Goal: Navigation & Orientation: Find specific page/section

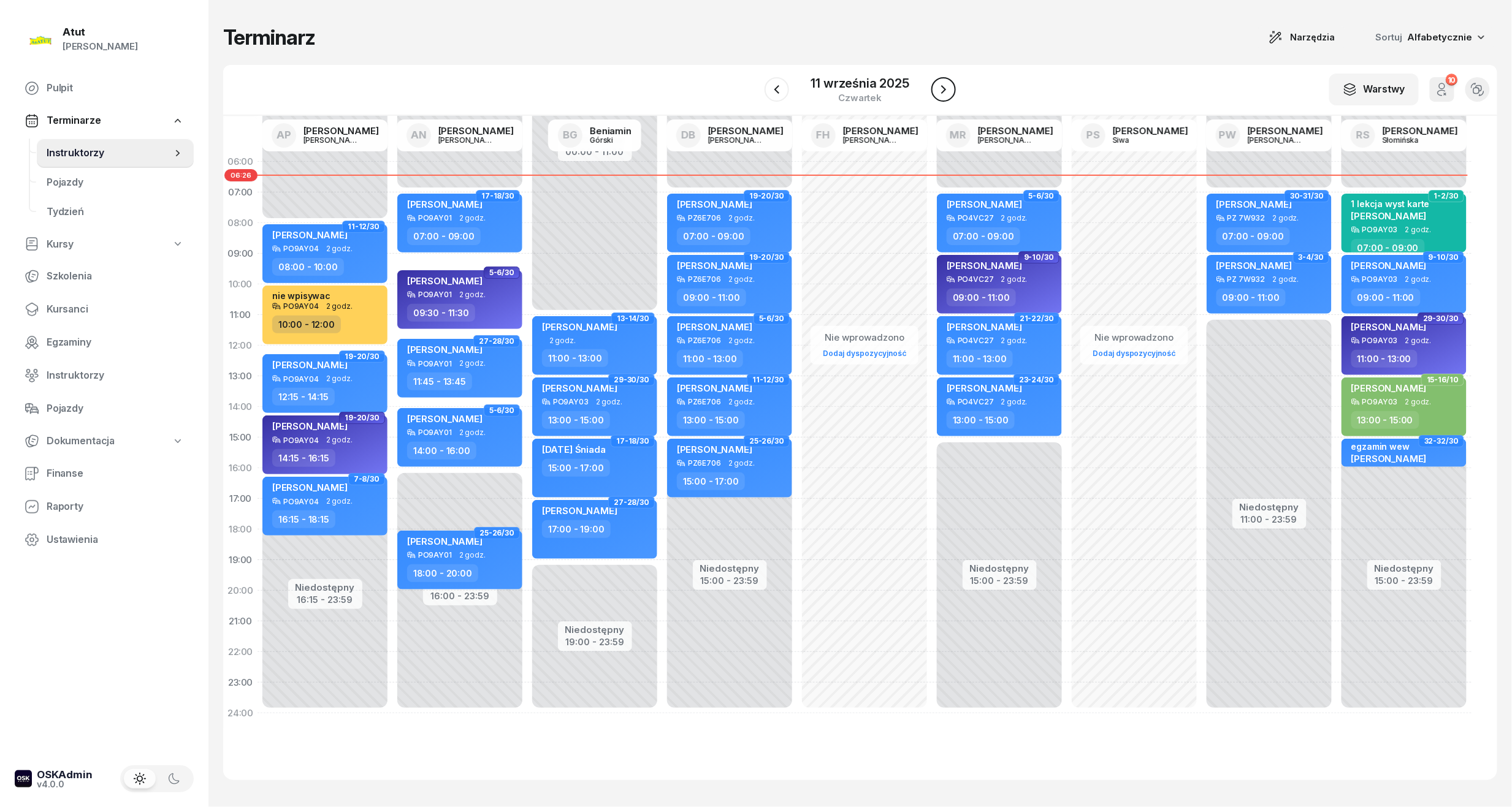
click at [948, 91] on icon "button" at bounding box center [943, 89] width 15 height 15
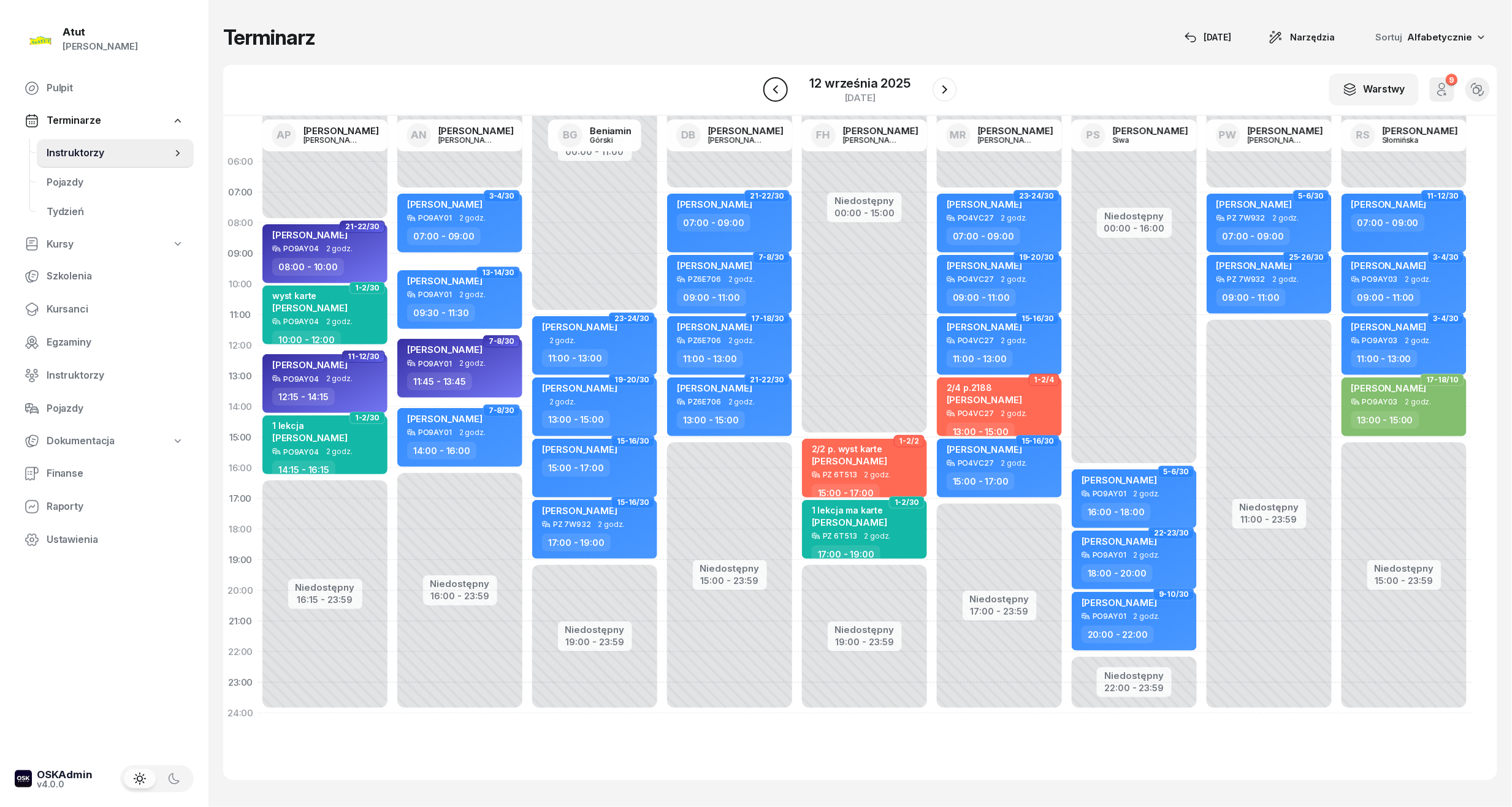
click at [783, 91] on icon "button" at bounding box center [775, 89] width 15 height 15
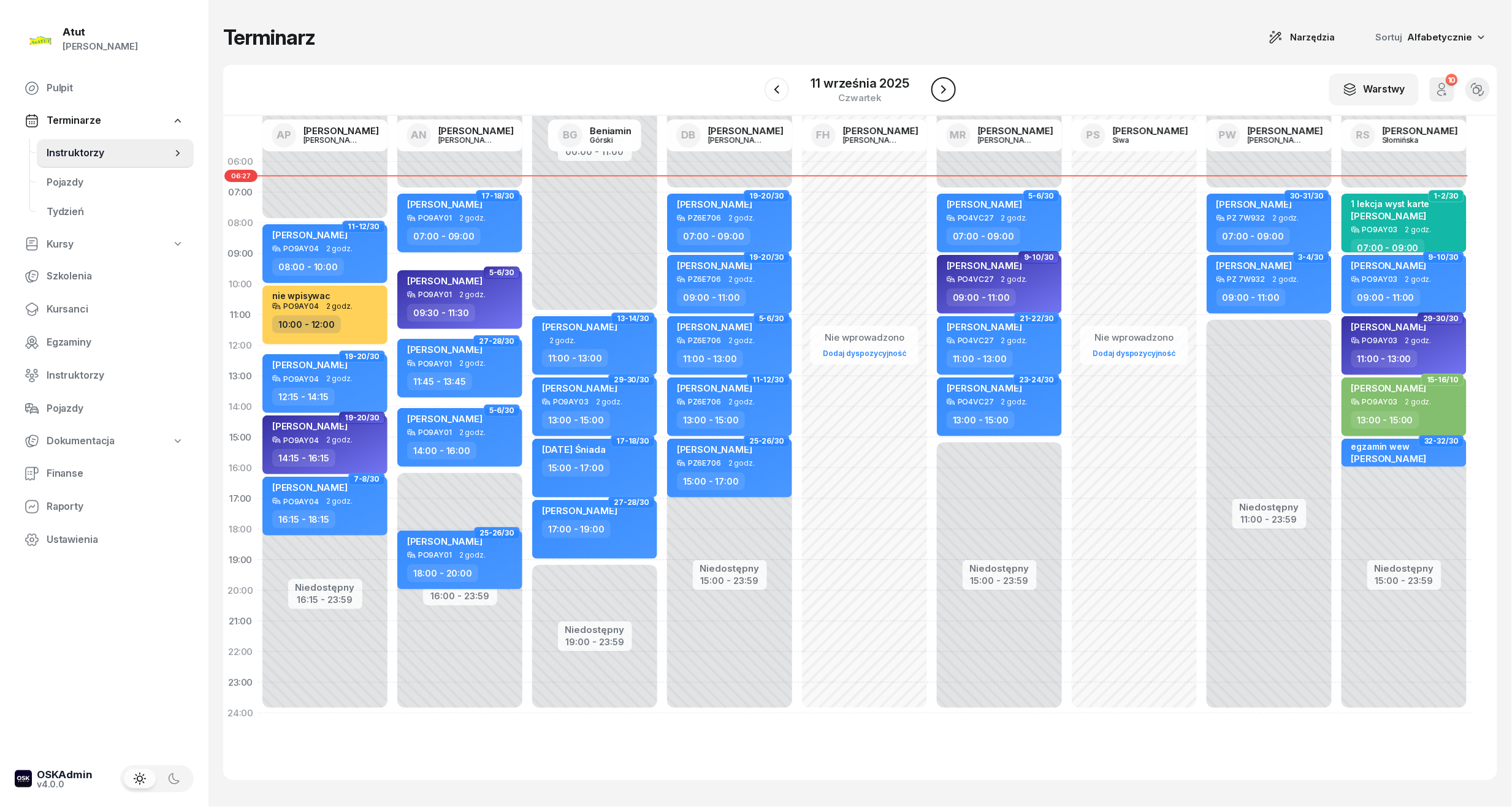
click at [954, 90] on button "button" at bounding box center [943, 89] width 24 height 24
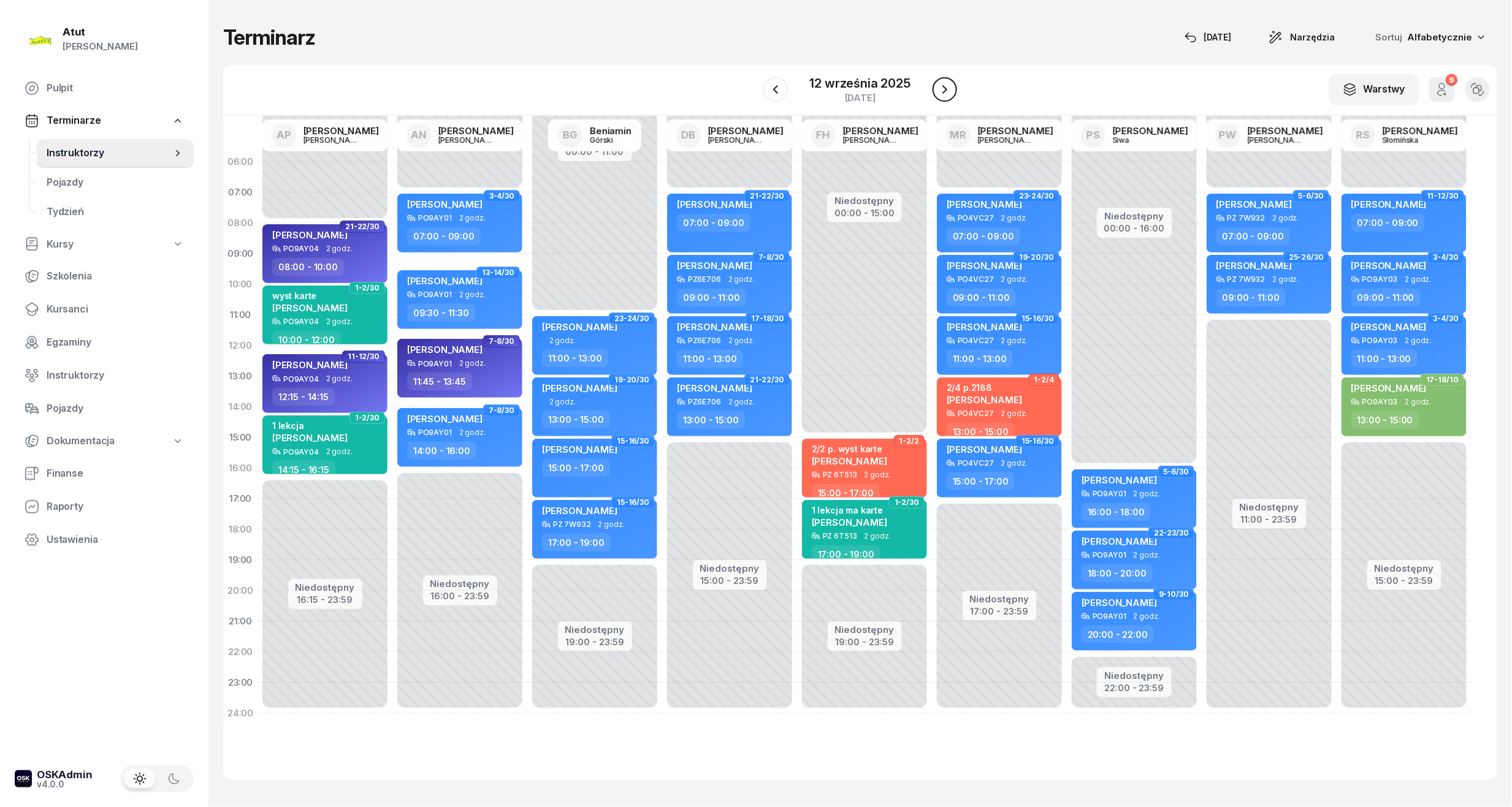
click at [950, 89] on icon "button" at bounding box center [945, 89] width 15 height 15
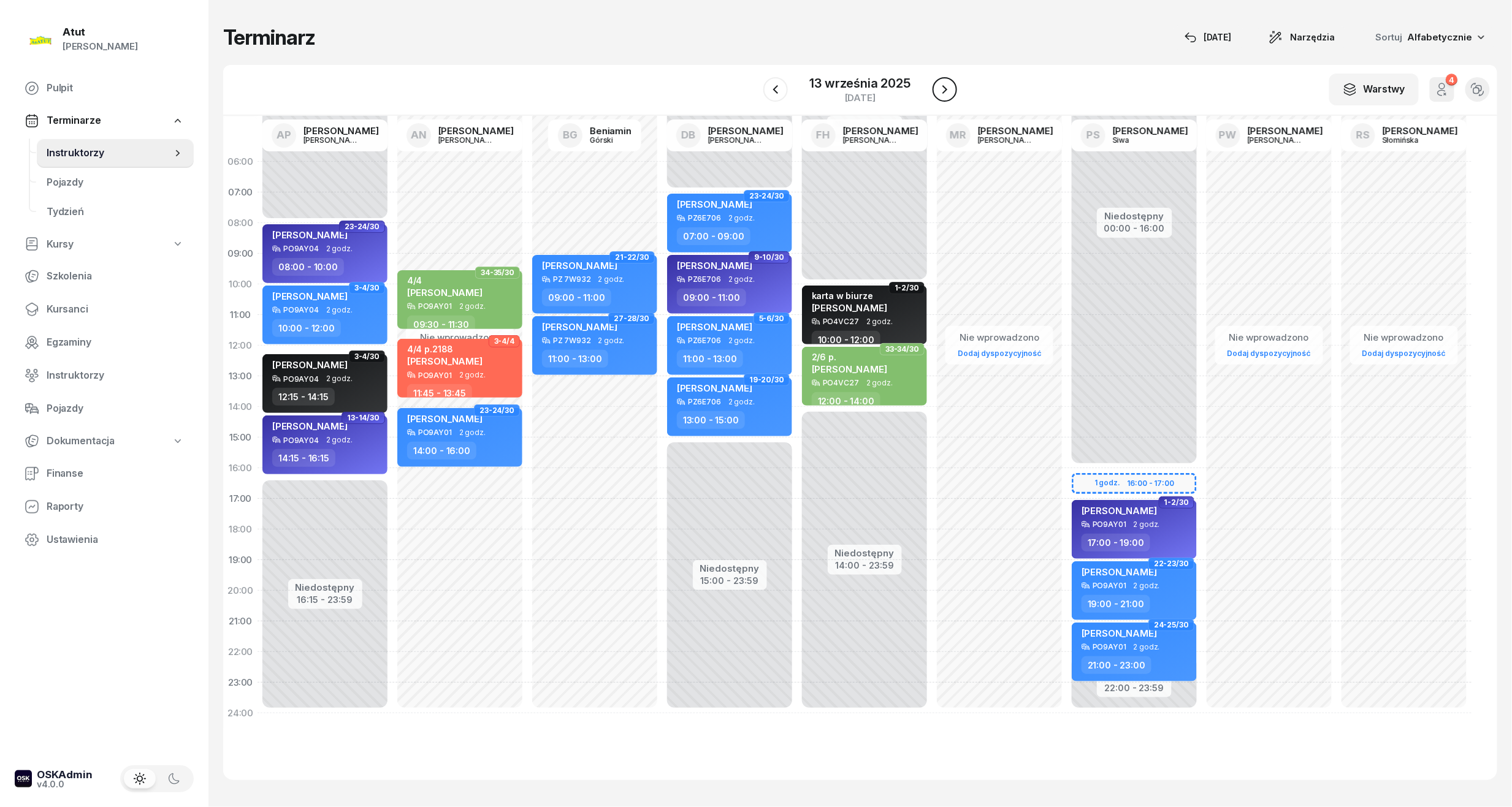
click at [950, 89] on icon "button" at bounding box center [945, 89] width 15 height 15
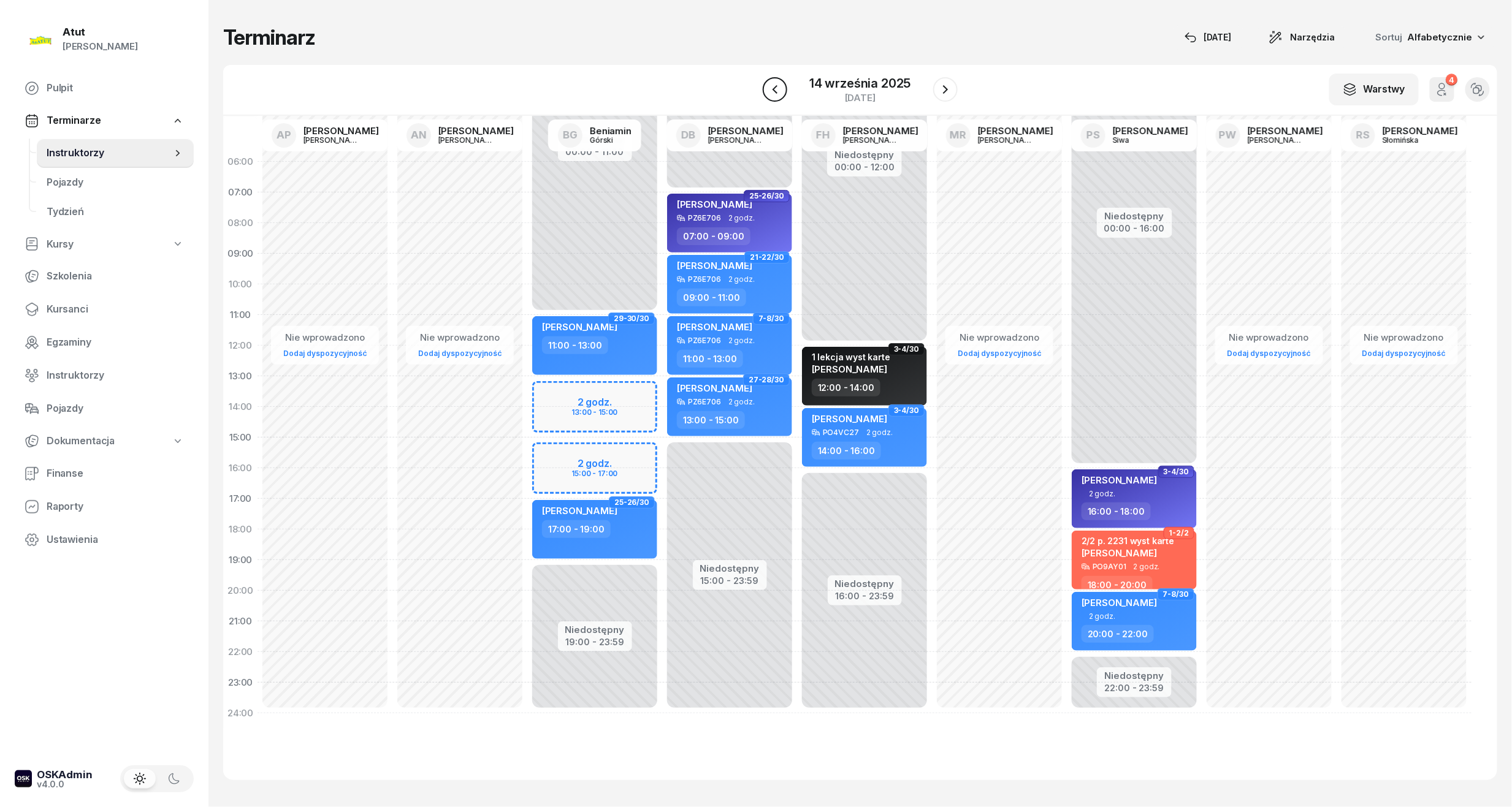
click at [771, 89] on icon "button" at bounding box center [775, 89] width 15 height 15
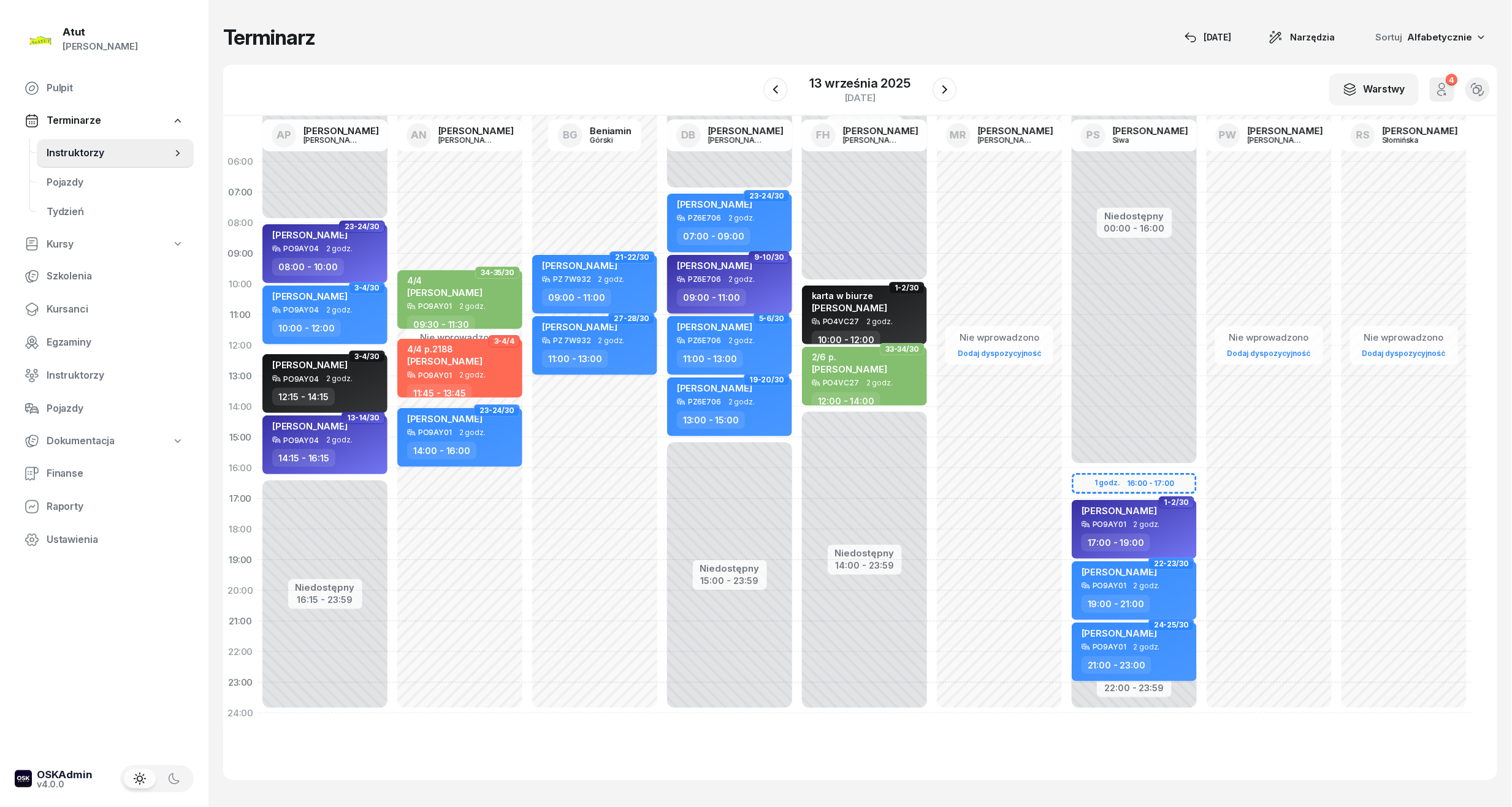
click at [716, 265] on span "[PERSON_NAME]" at bounding box center [715, 265] width 75 height 12
select select "09"
select select "11"
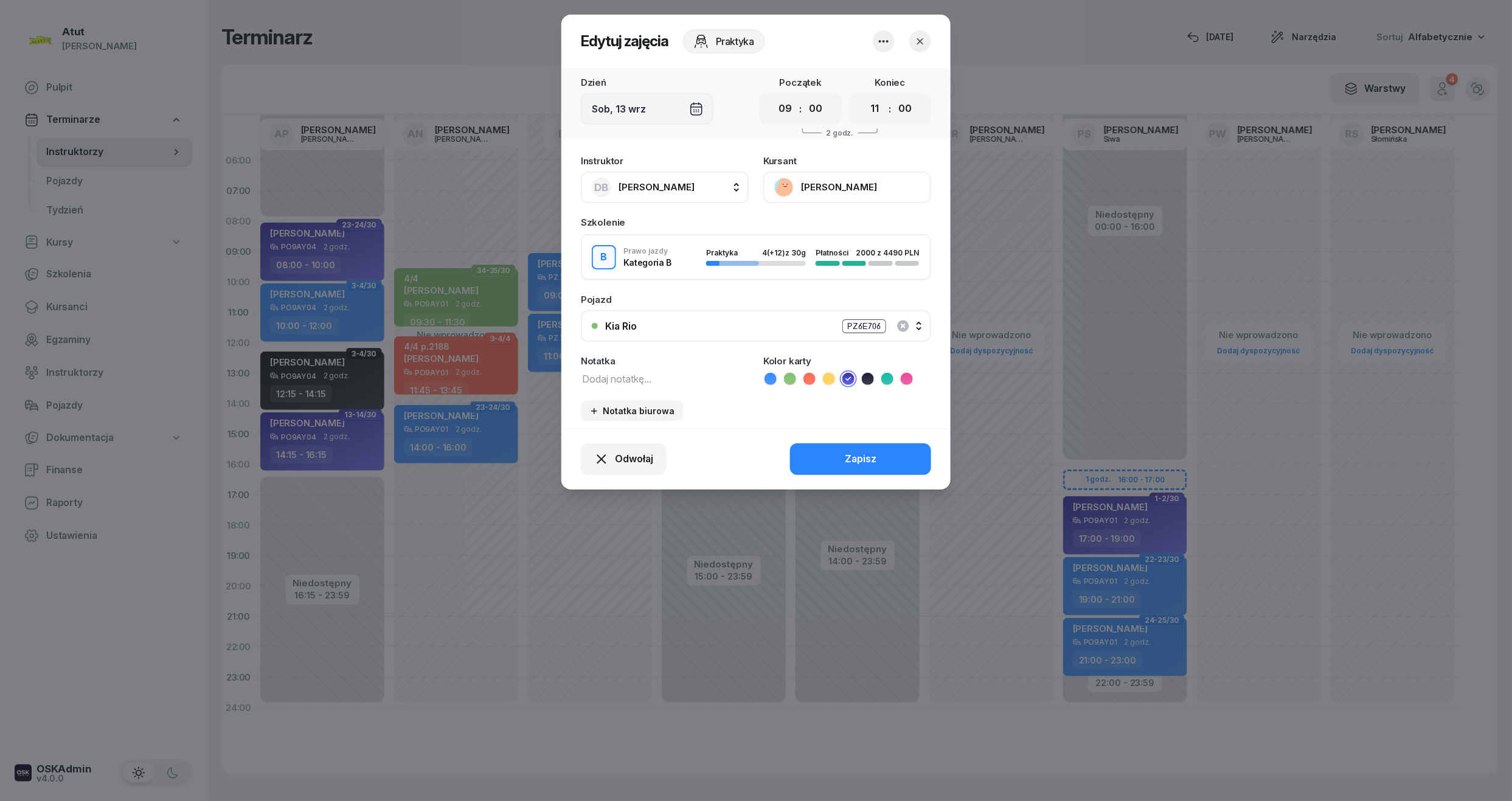
click at [817, 186] on button "[PERSON_NAME]" at bounding box center [847, 187] width 168 height 31
click at [807, 226] on div "Otwórz profil" at bounding box center [803, 229] width 59 height 16
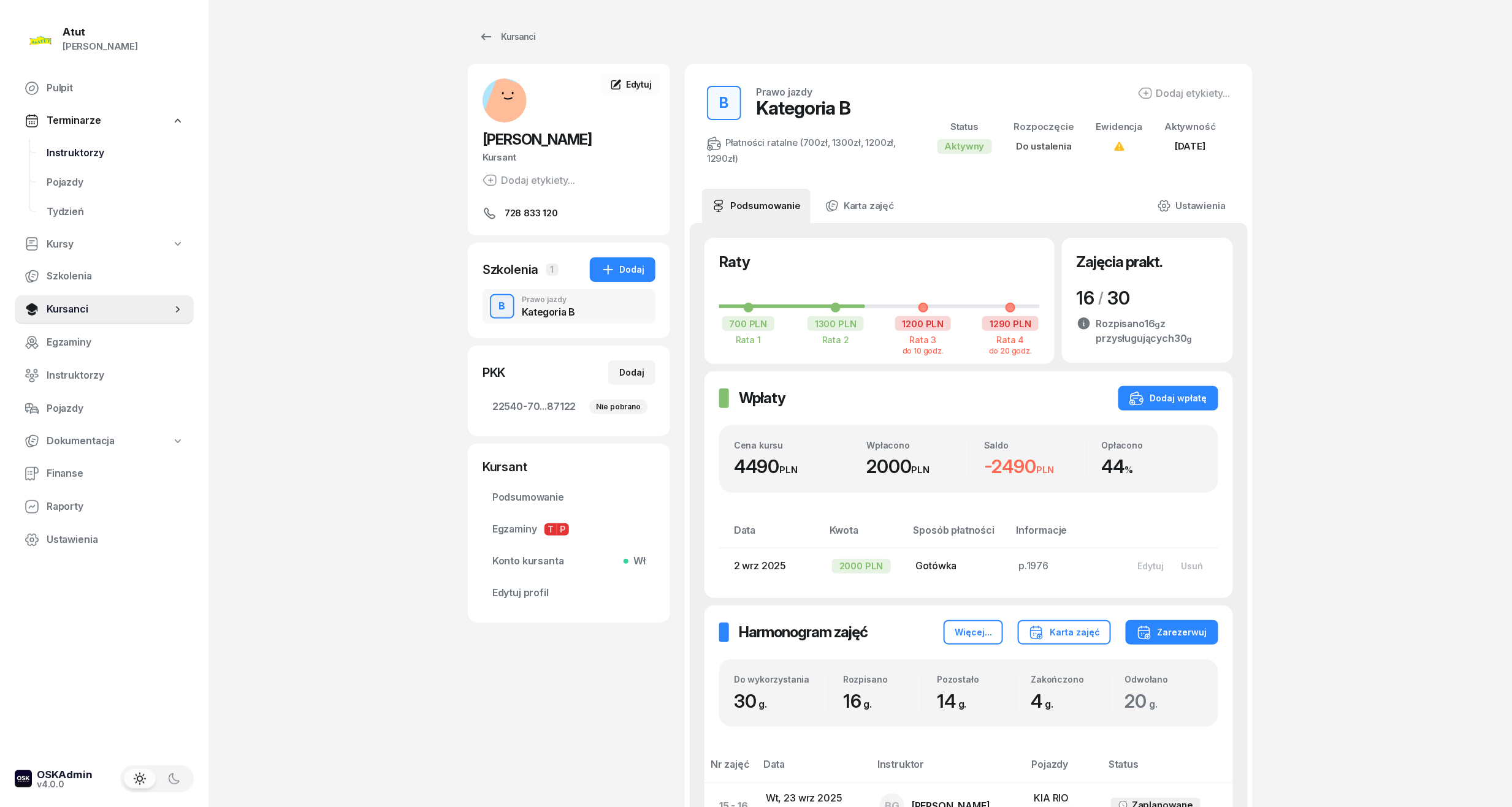
click at [65, 156] on span "Instruktorzy" at bounding box center [116, 153] width 137 height 16
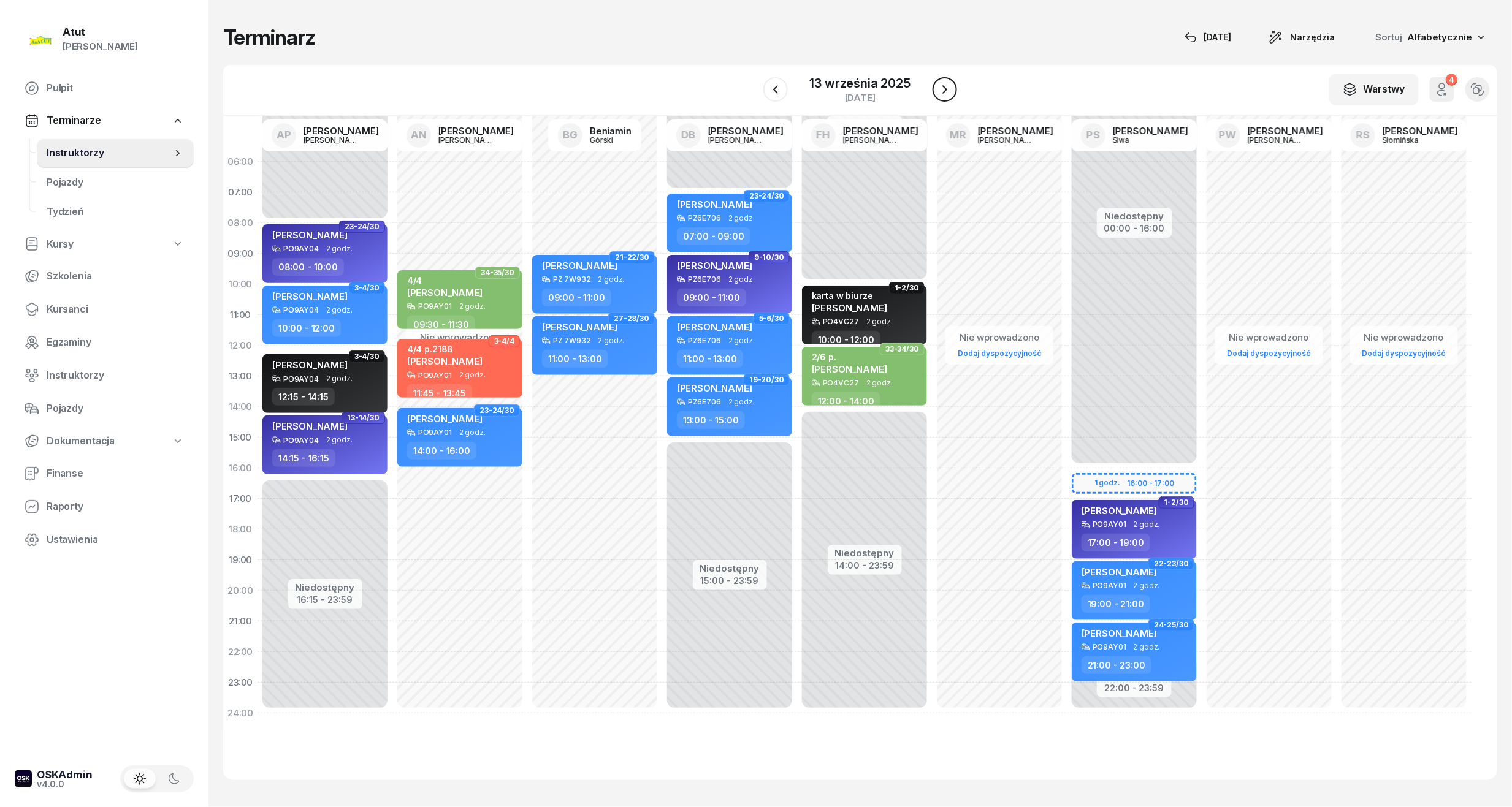
click at [940, 87] on icon "button" at bounding box center [945, 89] width 15 height 15
click at [940, 87] on icon "button" at bounding box center [945, 89] width 15 height 15
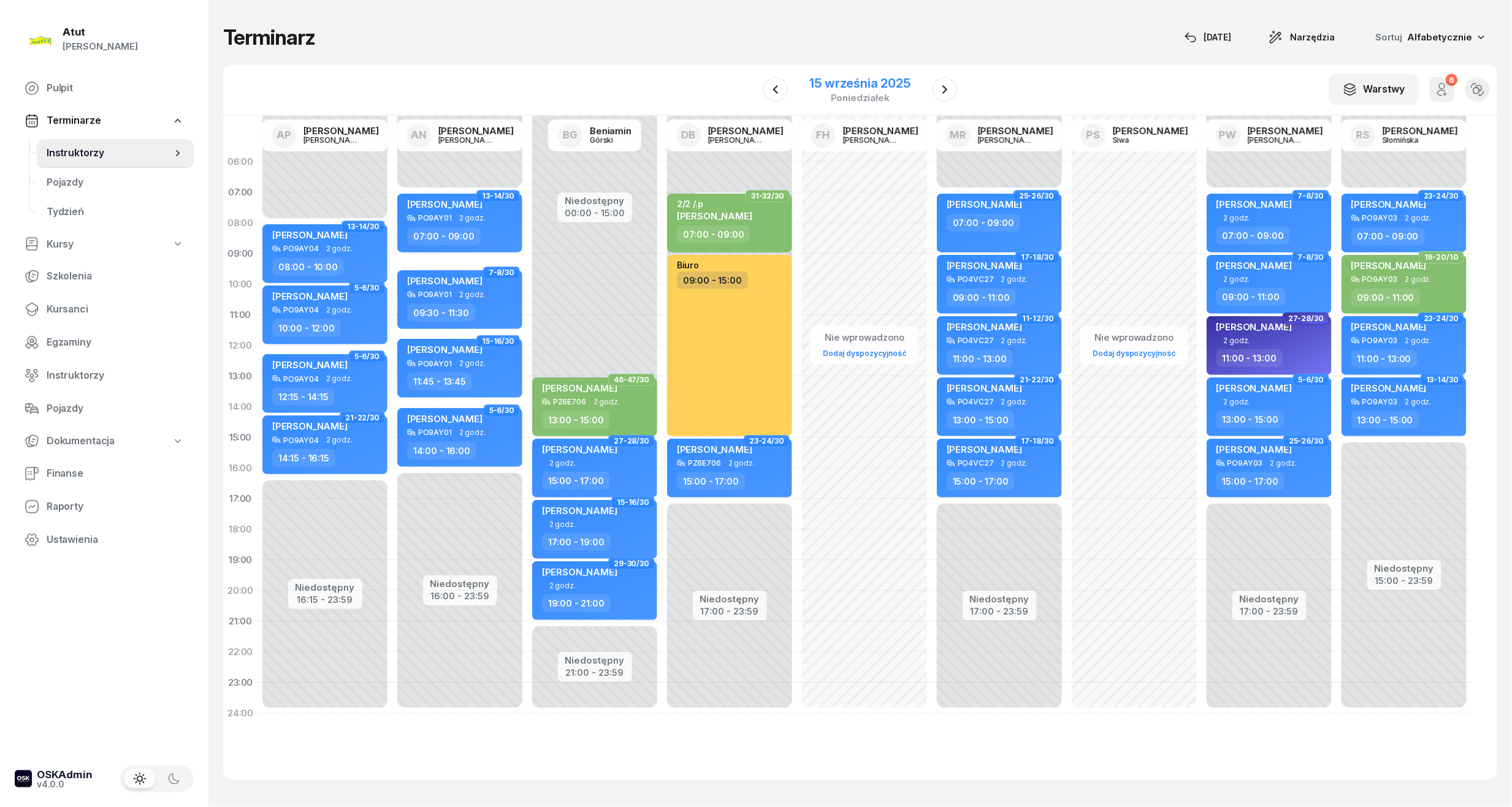
click at [883, 87] on div "15 września 2025" at bounding box center [860, 83] width 100 height 13
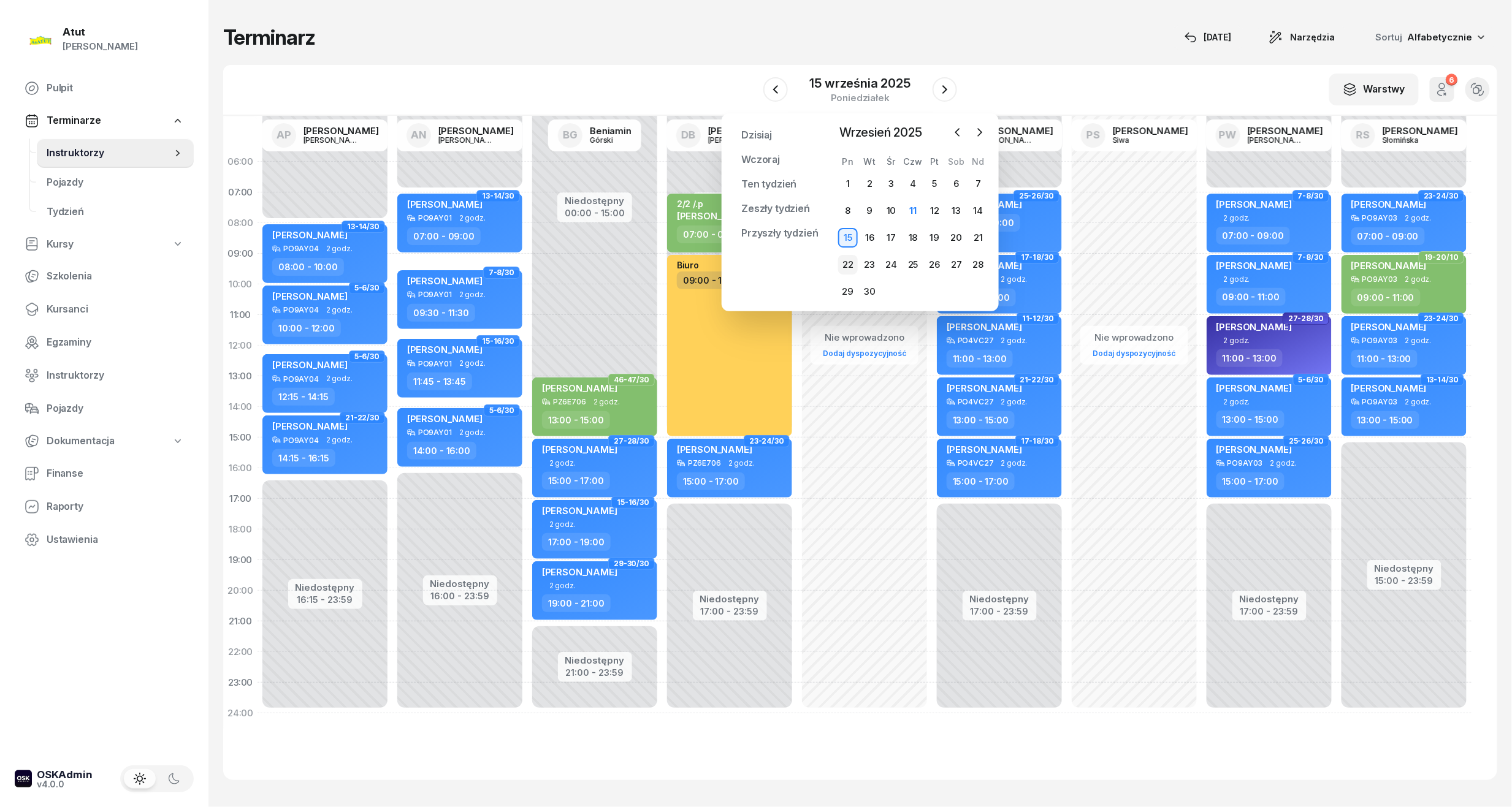
click at [847, 265] on div "22" at bounding box center [848, 265] width 20 height 20
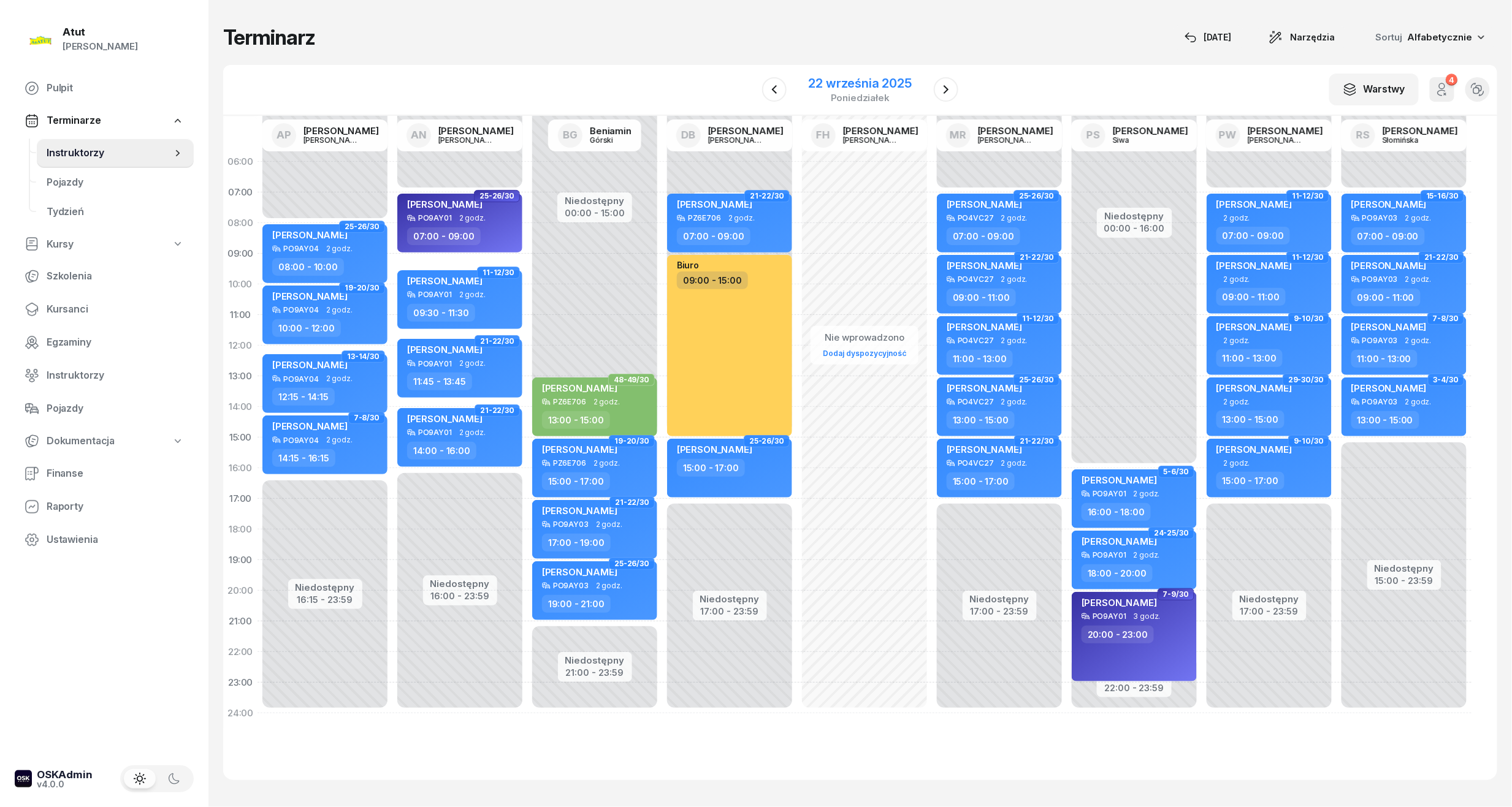
click at [888, 79] on div "22 września 2025" at bounding box center [860, 83] width 103 height 13
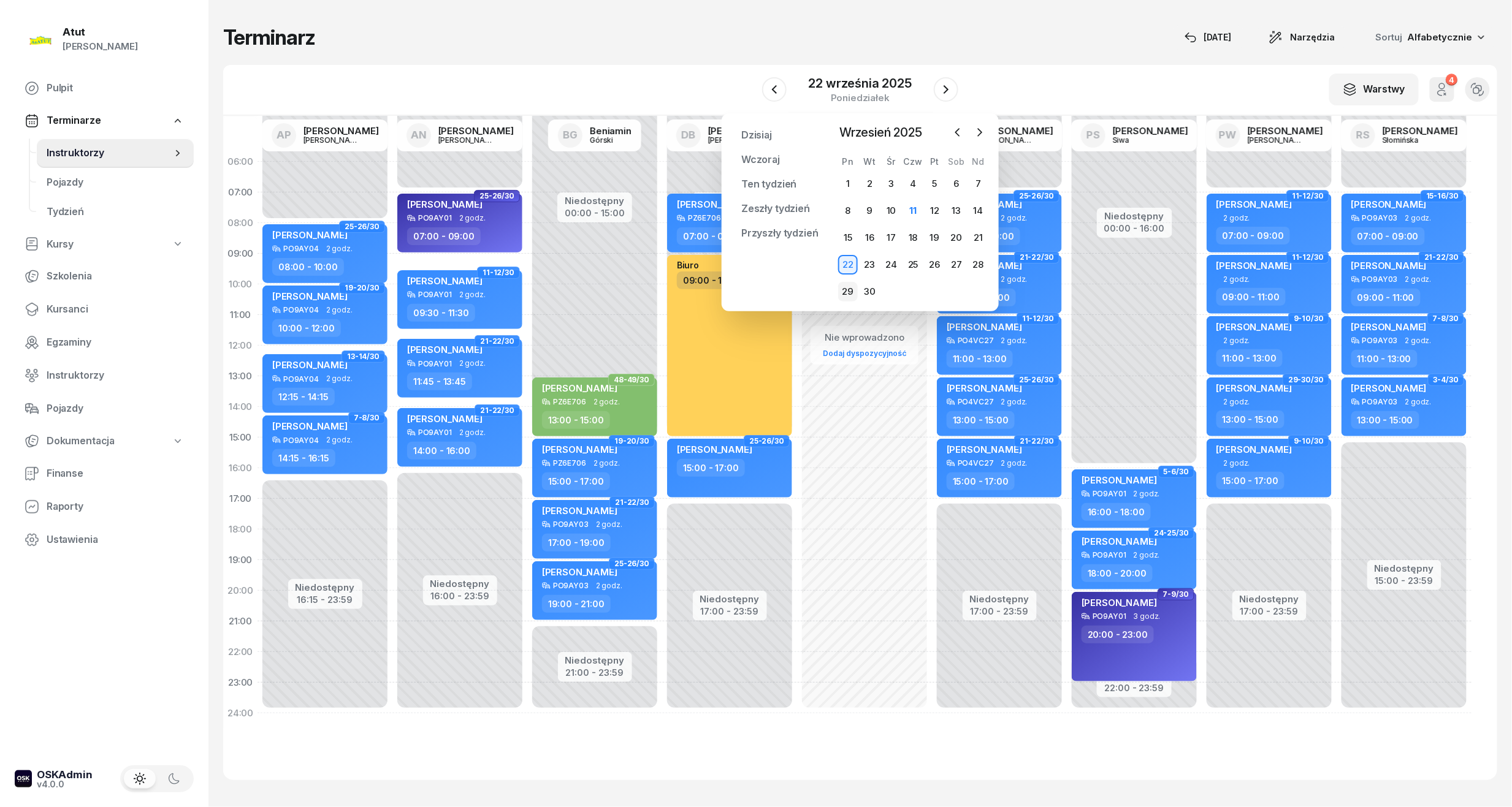
click at [848, 288] on div "29" at bounding box center [848, 292] width 20 height 20
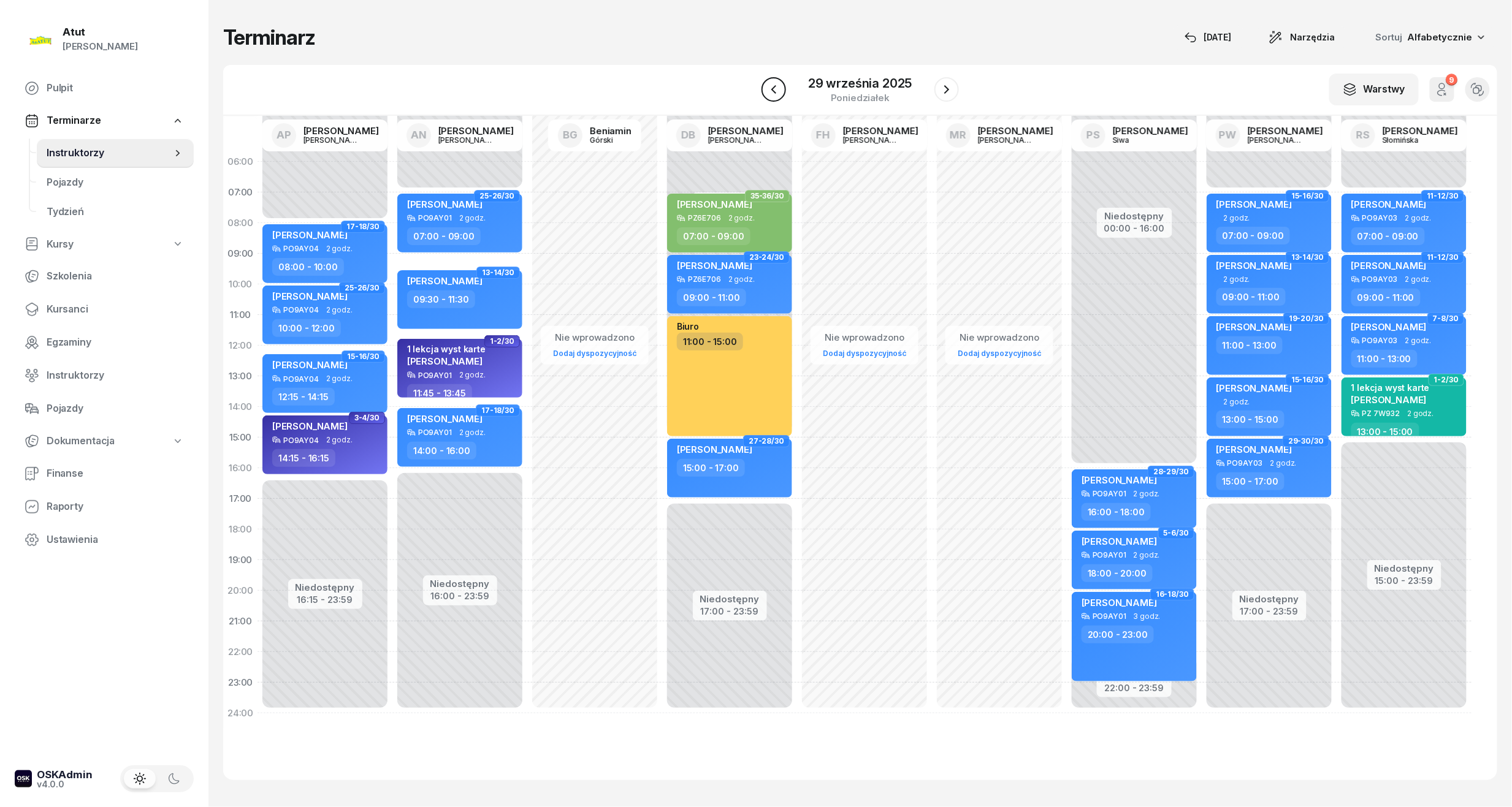
click at [774, 90] on icon "button" at bounding box center [773, 89] width 5 height 9
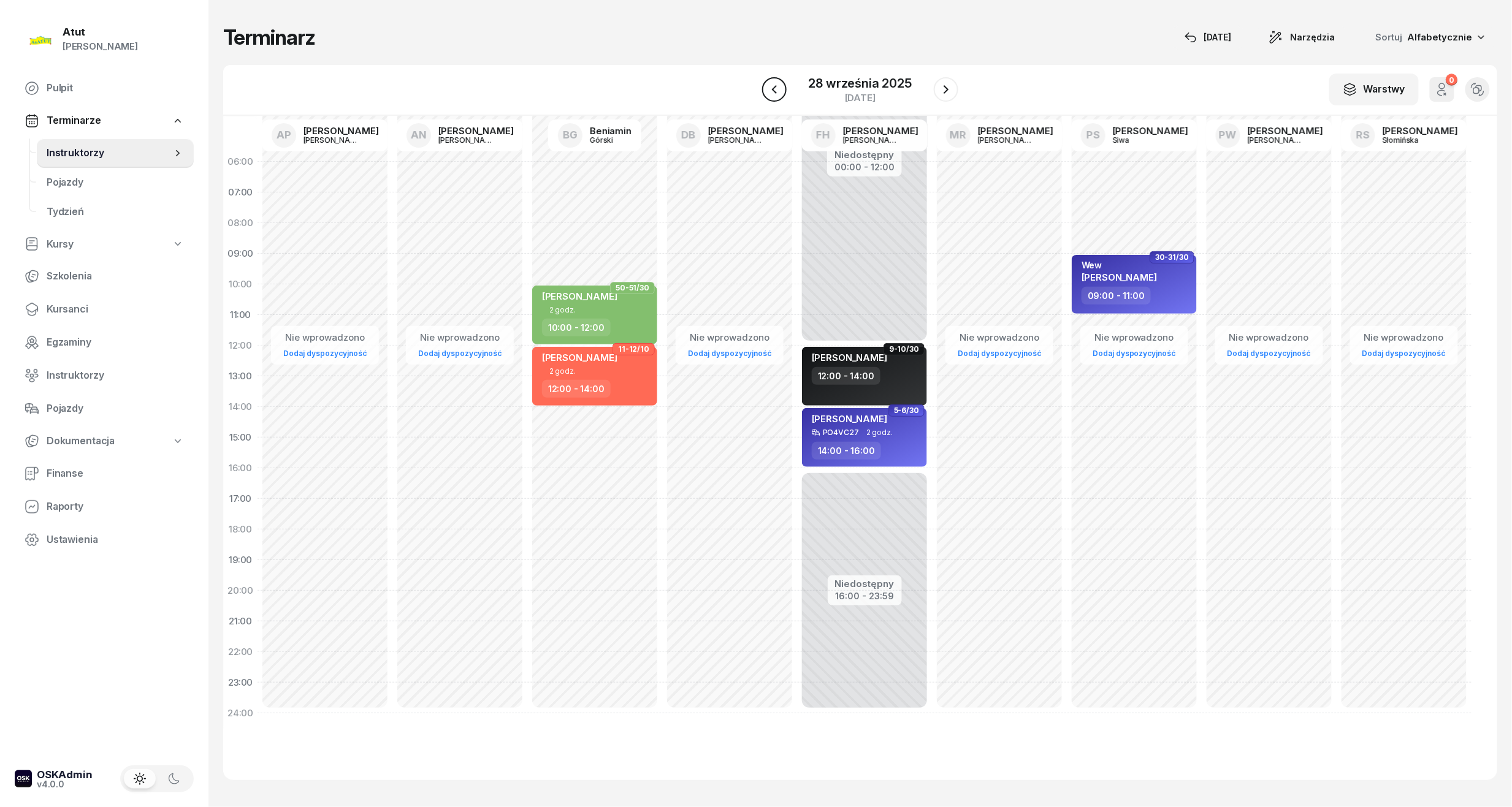
click at [774, 90] on icon "button" at bounding box center [774, 89] width 5 height 9
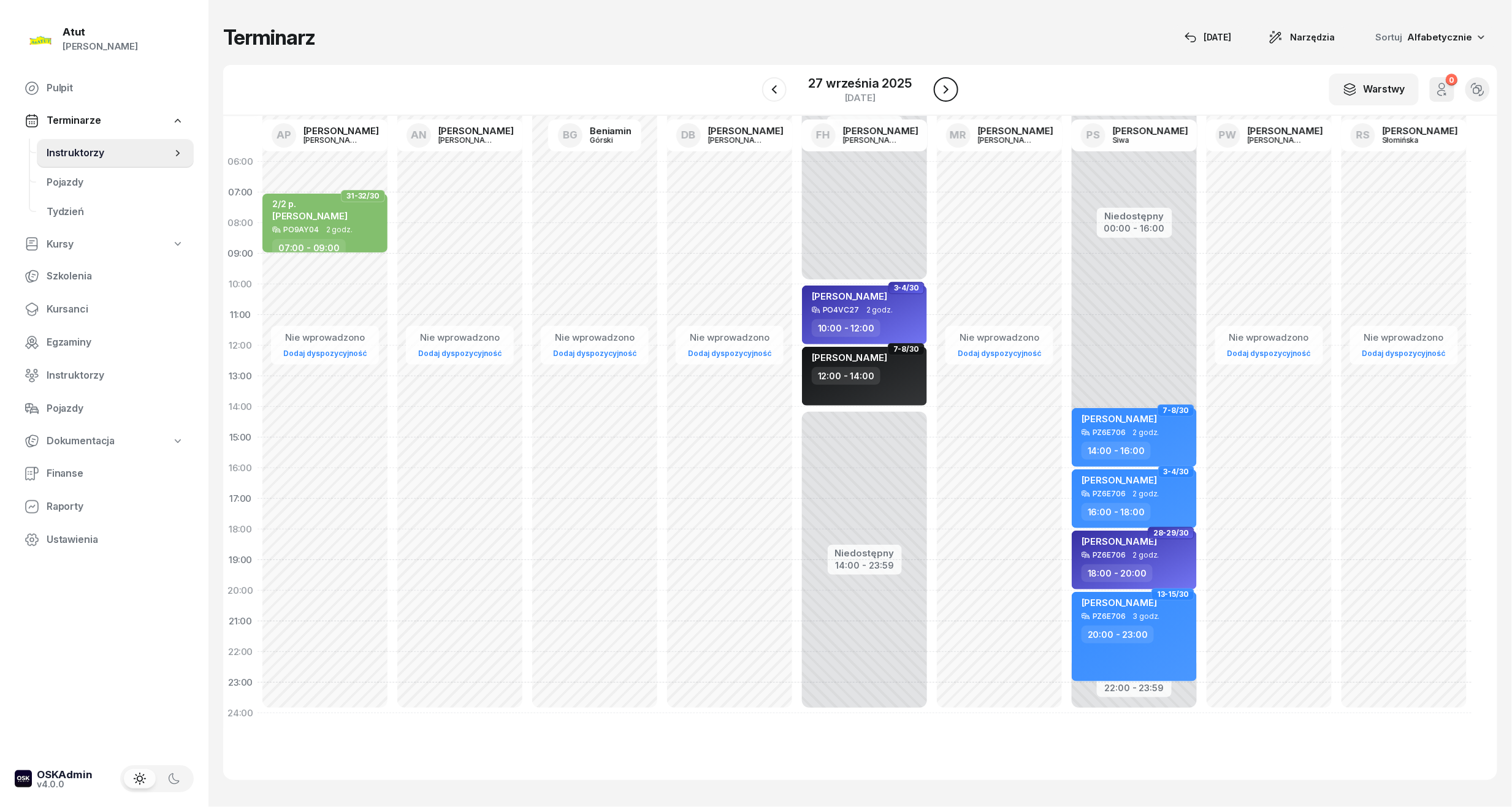
click at [945, 89] on icon "button" at bounding box center [946, 89] width 15 height 15
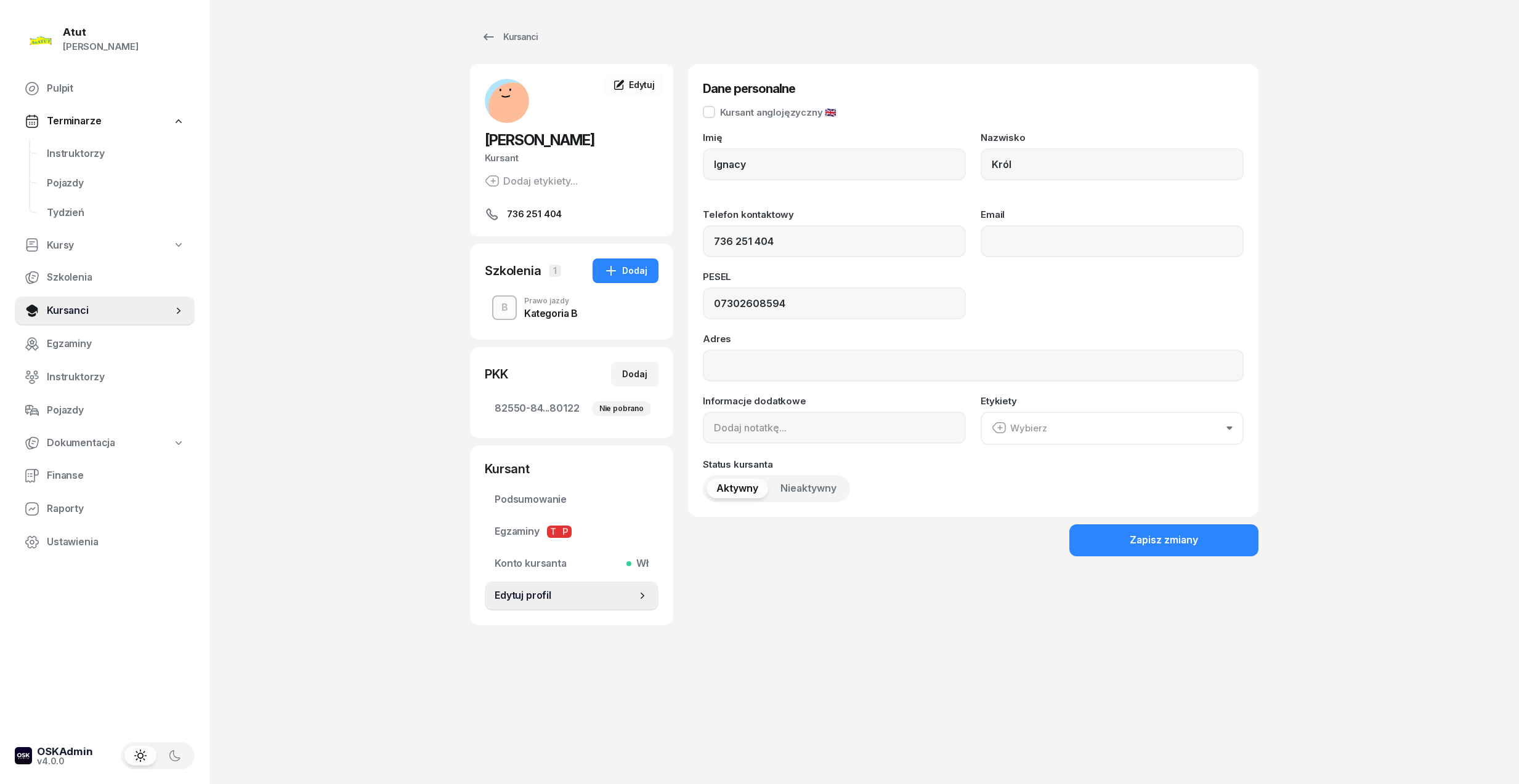
type input "736 251 404"
